Goal: Navigation & Orientation: Find specific page/section

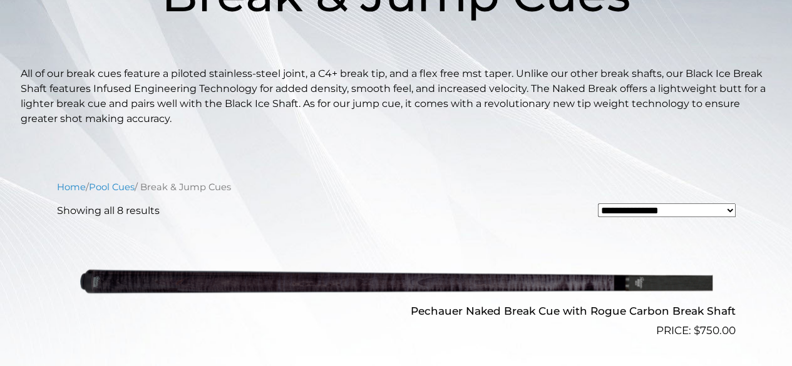
scroll to position [304, 0]
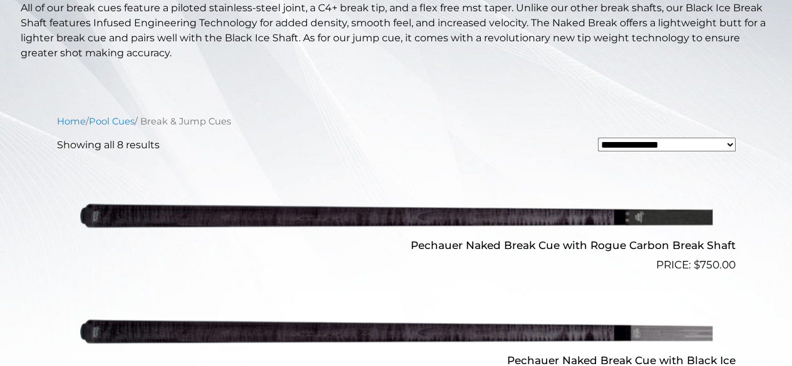
click at [116, 216] on img at bounding box center [396, 215] width 632 height 105
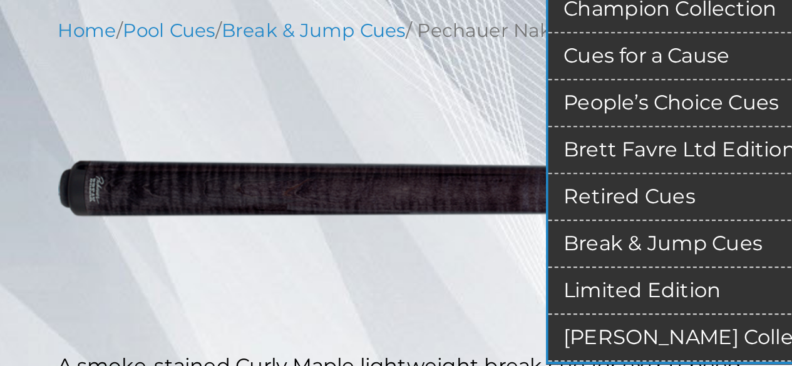
click at [312, 291] on link "Limited Edition" at bounding box center [349, 295] width 154 height 23
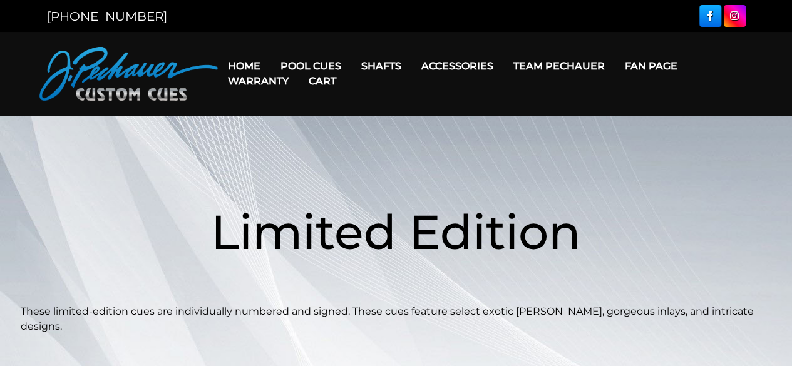
drag, startPoint x: 483, startPoint y: 262, endPoint x: 502, endPoint y: 85, distance: 178.1
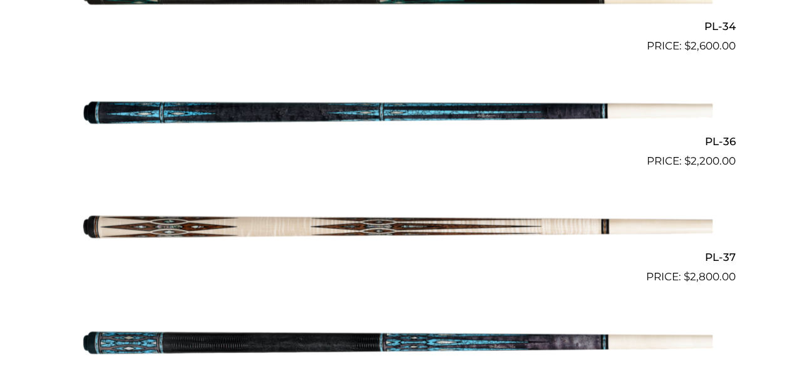
scroll to position [1184, 0]
